Goal: Task Accomplishment & Management: Complete application form

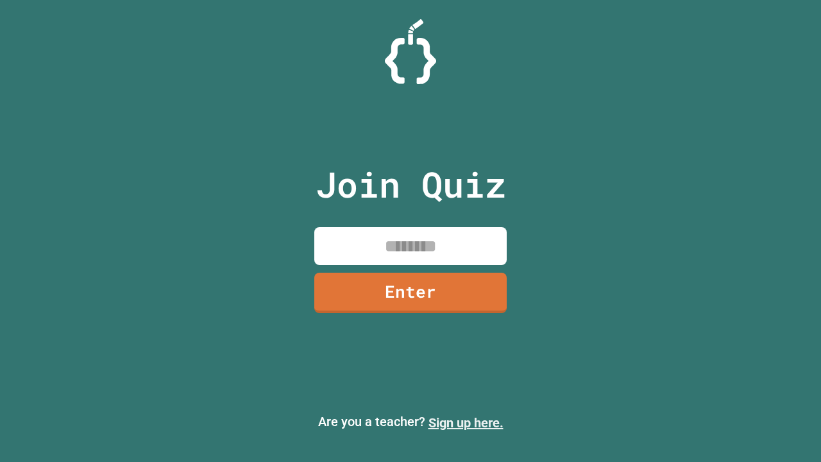
click at [466, 423] on link "Sign up here." at bounding box center [465, 422] width 75 height 15
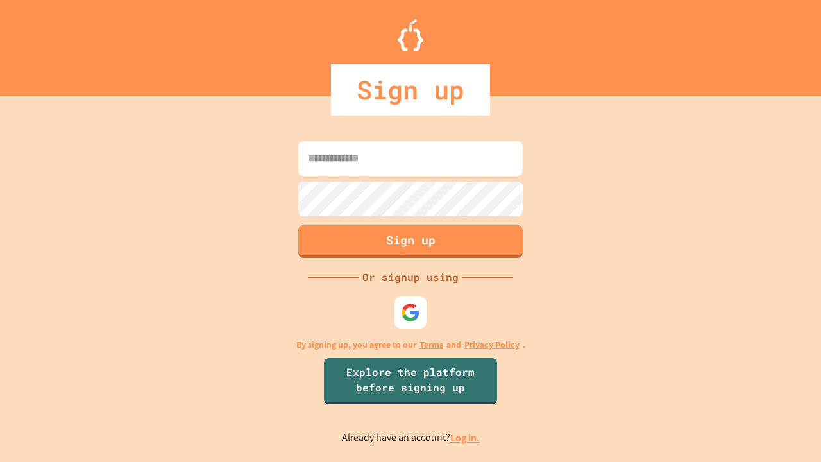
click at [466, 437] on link "Log in." at bounding box center [465, 437] width 30 height 13
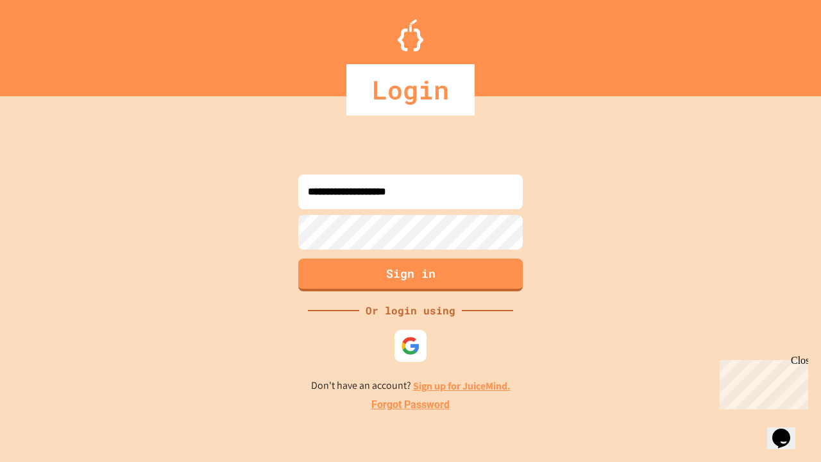
type input "**********"
